Goal: Task Accomplishment & Management: Use online tool/utility

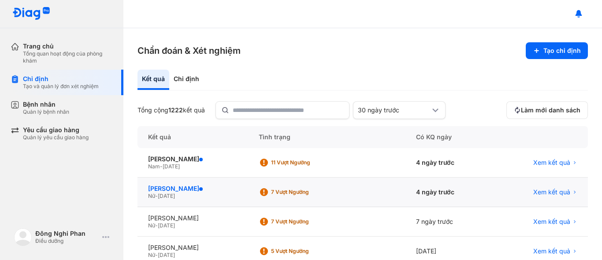
click at [199, 190] on div "[PERSON_NAME]" at bounding box center [192, 189] width 89 height 8
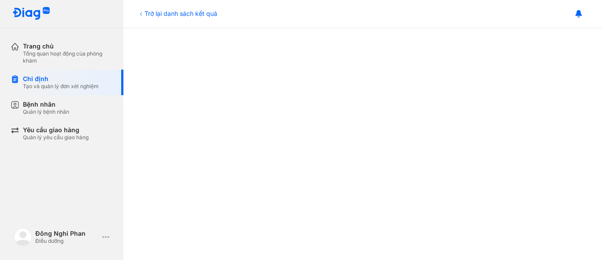
scroll to position [220, 0]
click at [58, 74] on div "Chỉ định Tạo và quản lý đơn xét nghiệm" at bounding box center [67, 83] width 113 height 26
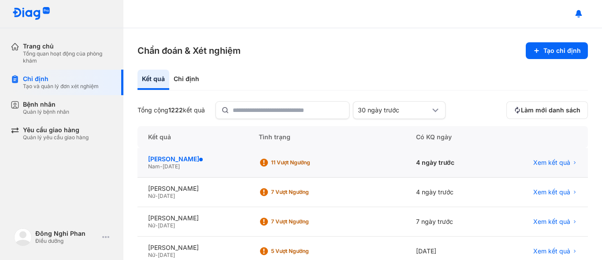
click at [207, 160] on div "[PERSON_NAME]" at bounding box center [192, 159] width 89 height 8
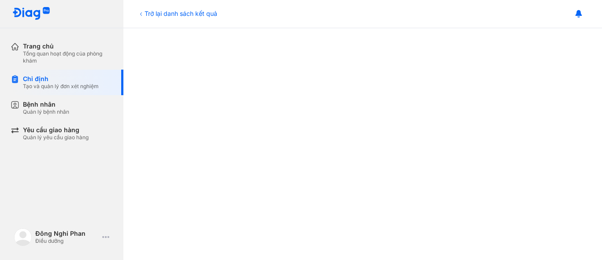
scroll to position [176, 0]
click at [76, 80] on div "Chỉ định" at bounding box center [61, 79] width 76 height 8
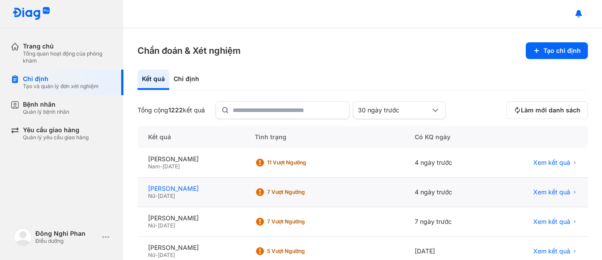
click at [213, 189] on div "[PERSON_NAME]" at bounding box center [191, 189] width 86 height 8
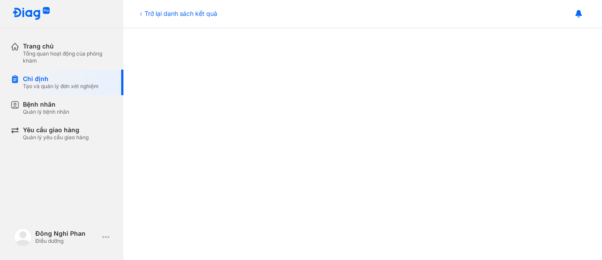
scroll to position [319, 0]
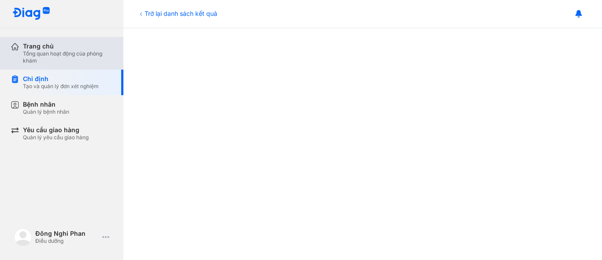
click at [67, 55] on div "Tổng quan hoạt động của phòng khám" at bounding box center [68, 57] width 90 height 14
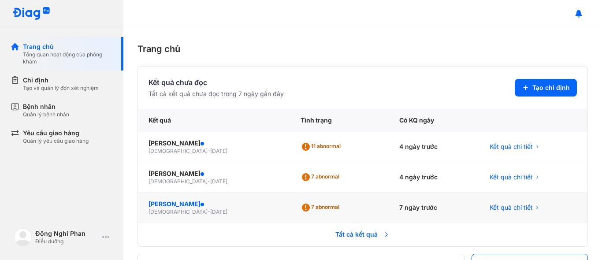
click at [194, 202] on div "[PERSON_NAME]" at bounding box center [214, 204] width 131 height 9
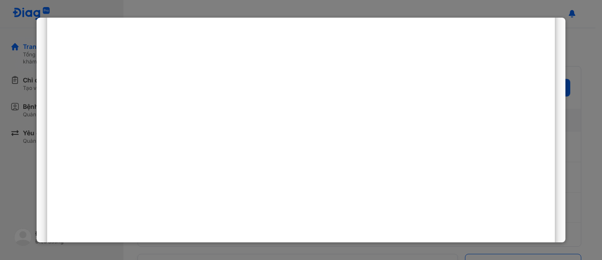
scroll to position [220, 0]
click at [589, 35] on div at bounding box center [301, 130] width 602 height 260
